Goal: Task Accomplishment & Management: Use online tool/utility

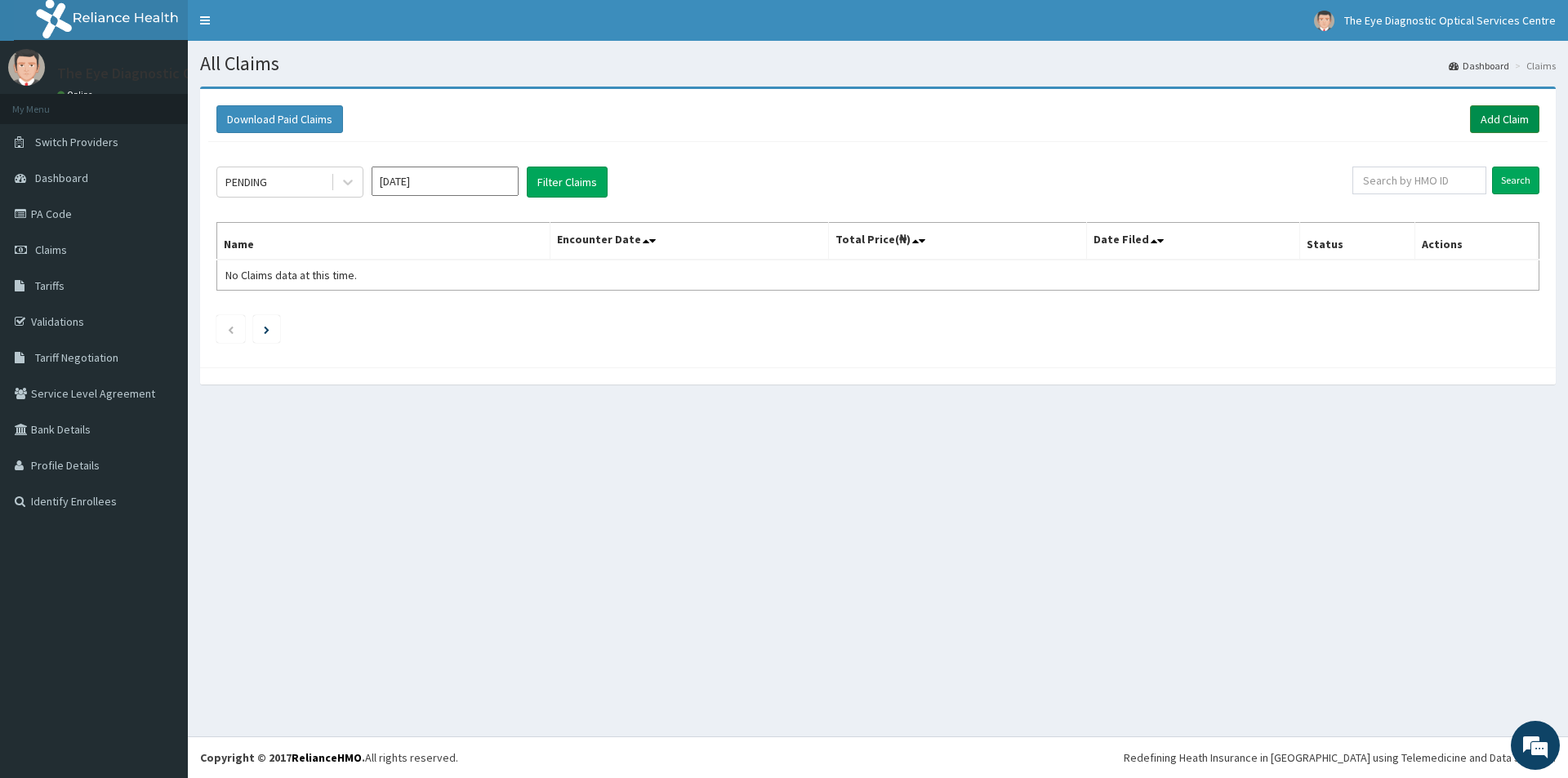
click at [1519, 124] on link "Add Claim" at bounding box center [1504, 120] width 69 height 28
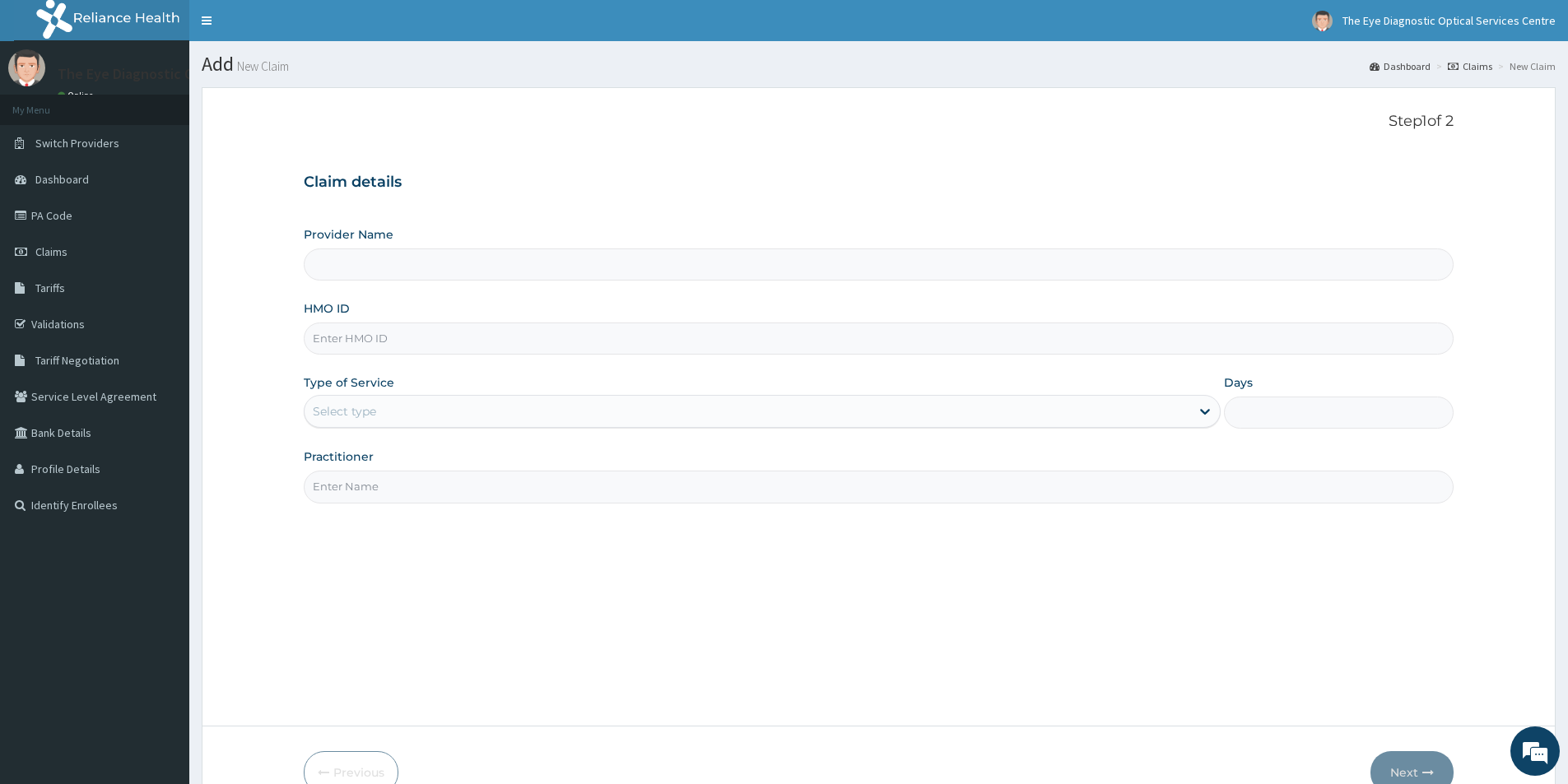
type input "The Eye Diagnostic Optical Services Centre"
click at [79, 187] on link "Dashboard" at bounding box center [95, 179] width 189 height 36
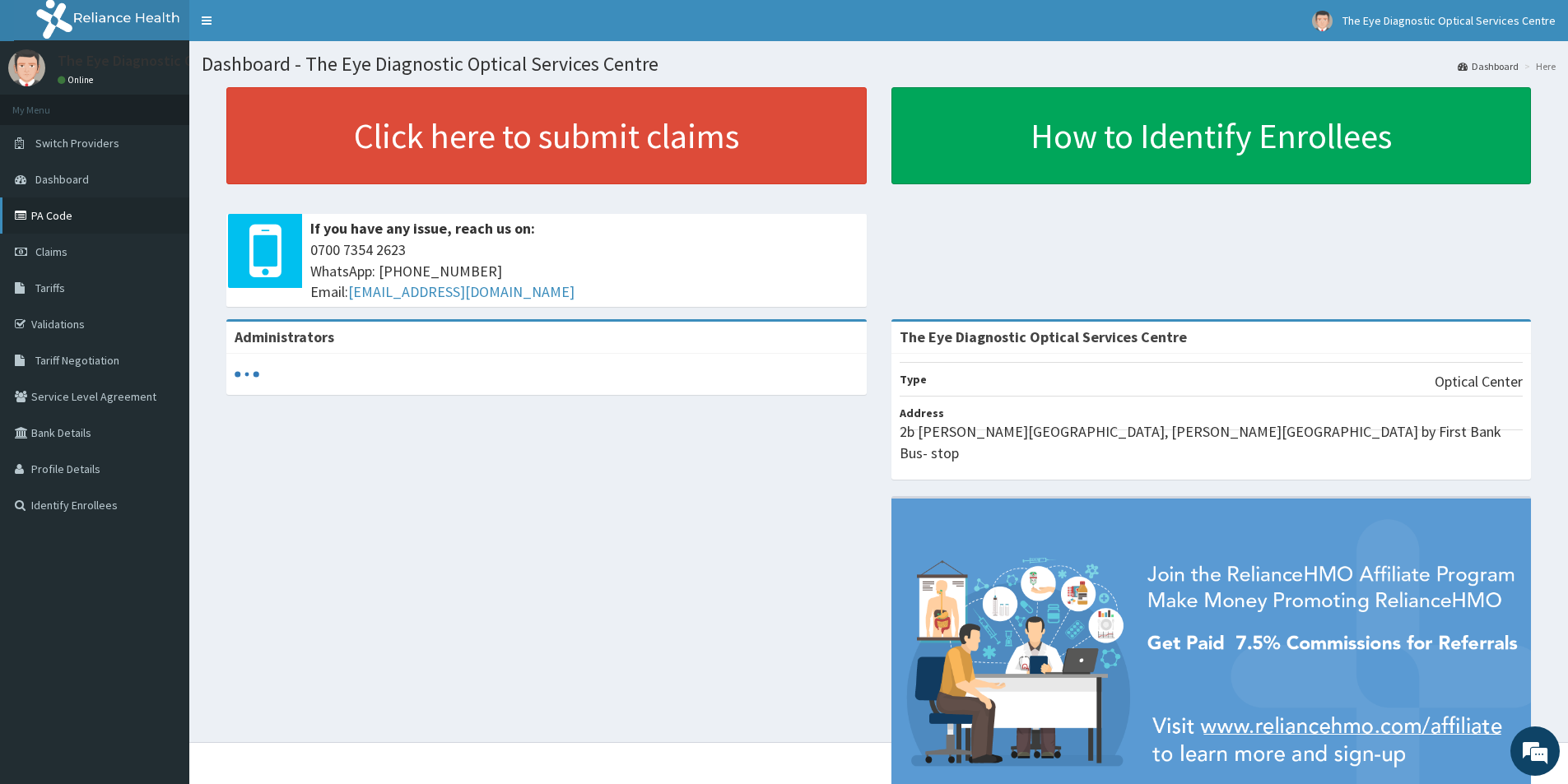
click at [69, 226] on link "PA Code" at bounding box center [95, 215] width 189 height 36
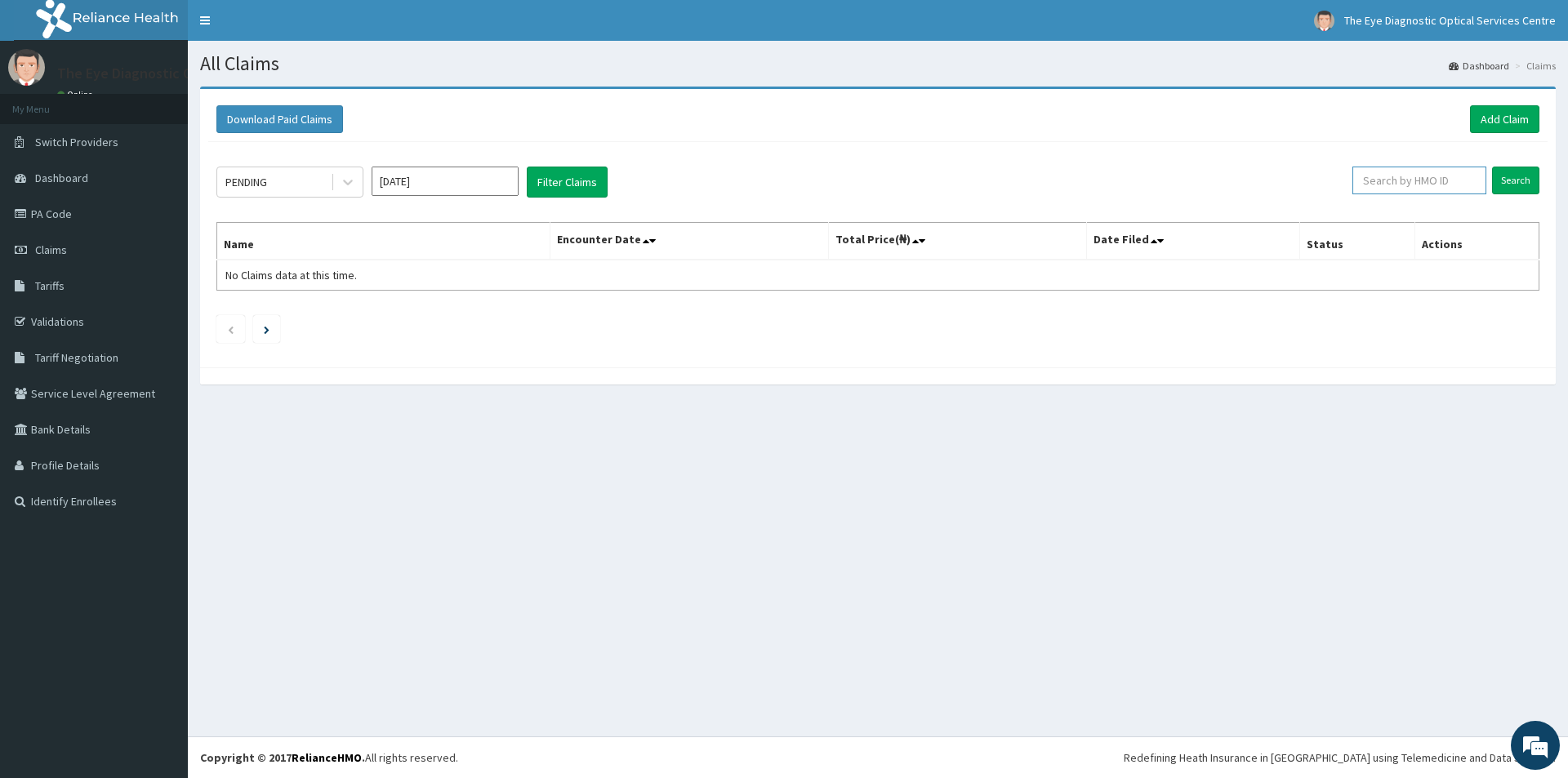
paste input "PA/73FDC1"
type input "PA/73FDC1"
click at [1513, 189] on input "Search" at bounding box center [1516, 181] width 47 height 28
